Goal: Navigation & Orientation: Find specific page/section

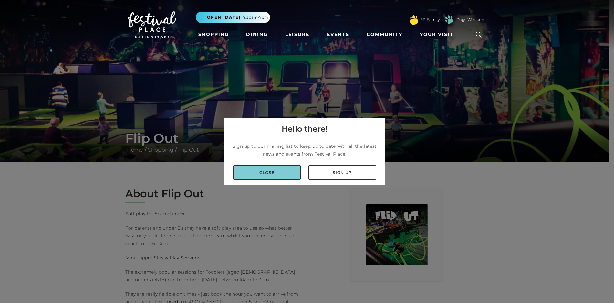
click at [269, 171] on link "Close" at bounding box center [267, 172] width 68 height 15
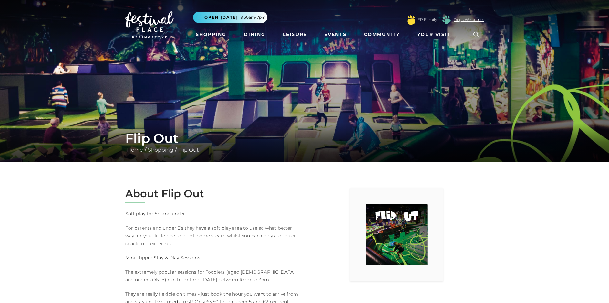
click at [468, 20] on link "Dogs Welcome!" at bounding box center [469, 20] width 30 height 6
click at [187, 148] on link "Flip Out" at bounding box center [189, 150] width 24 height 6
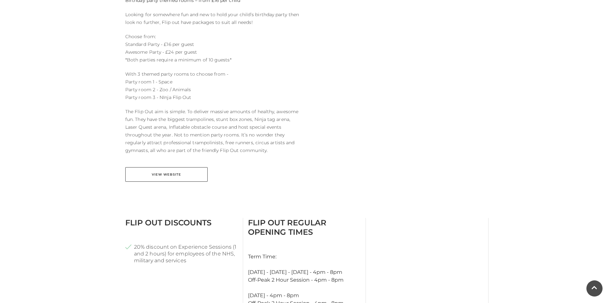
scroll to position [329, 0]
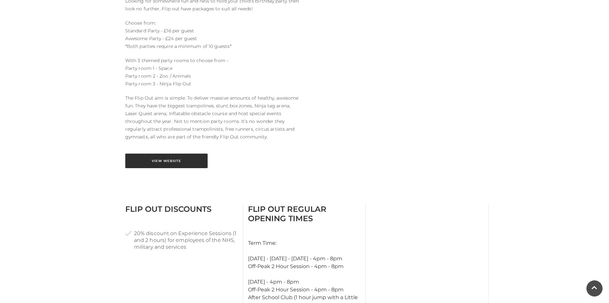
click at [137, 161] on link "View Website" at bounding box center [166, 161] width 82 height 15
